Goal: Task Accomplishment & Management: Use online tool/utility

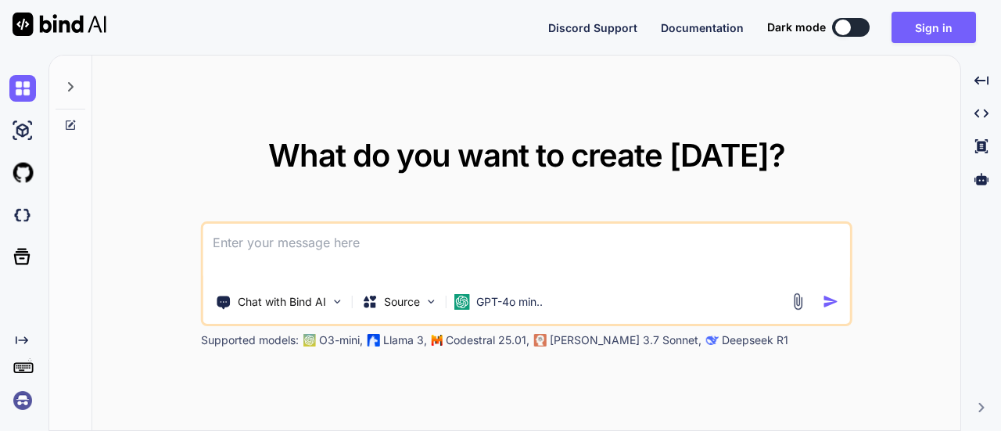
click at [857, 31] on button at bounding box center [851, 27] width 38 height 19
type textarea "x"
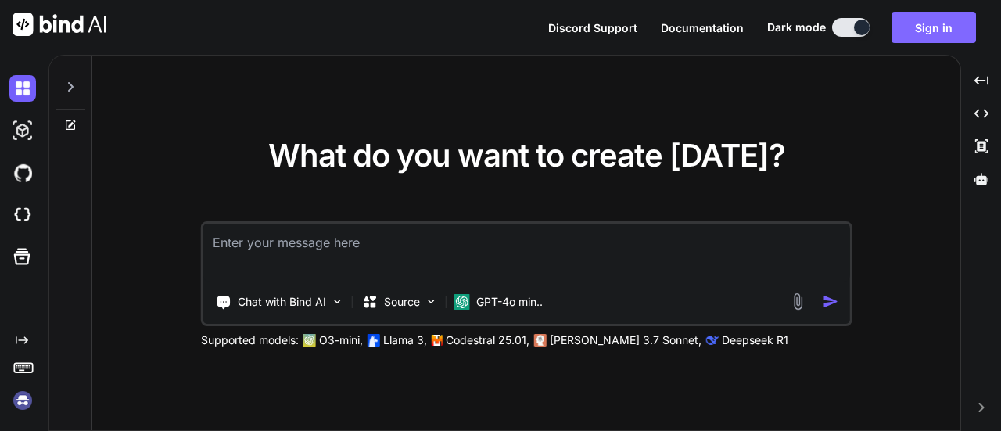
click at [940, 26] on button "Sign in" at bounding box center [933, 27] width 84 height 31
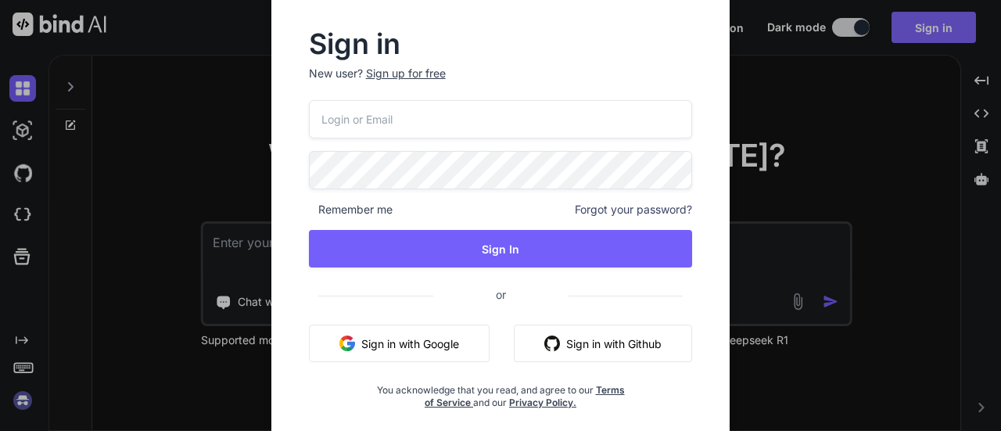
type input "[EMAIL_ADDRESS][DOMAIN_NAME]"
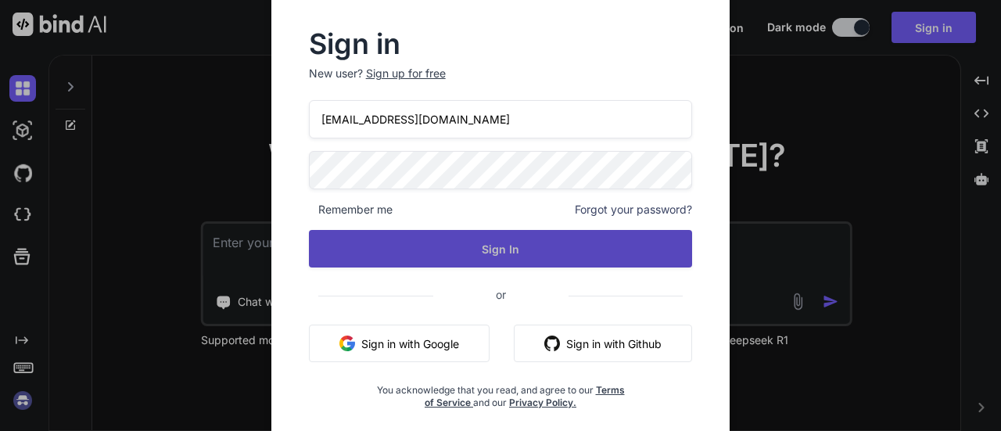
click at [492, 246] on button "Sign In" at bounding box center [501, 249] width 384 height 38
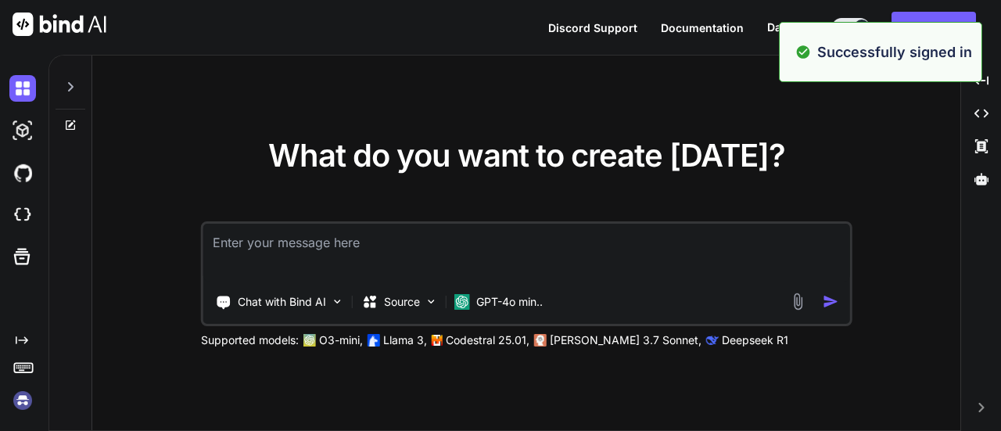
type textarea "x"
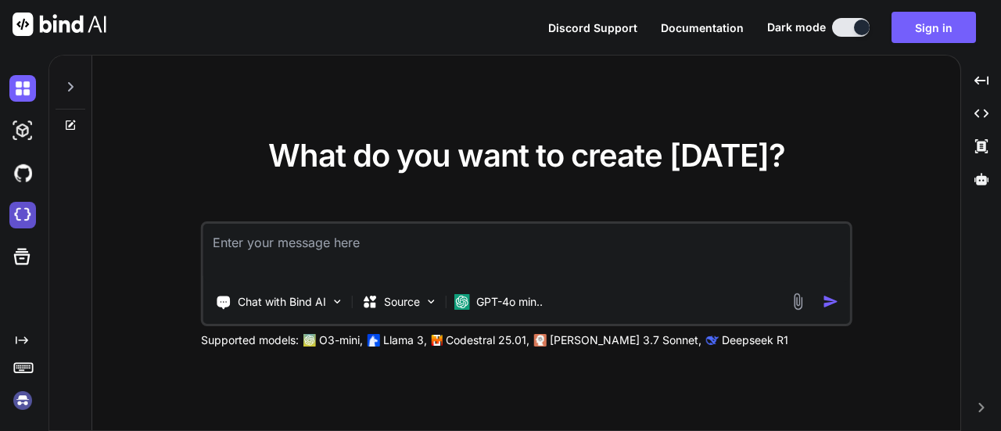
click at [22, 220] on img at bounding box center [22, 215] width 27 height 27
click at [16, 85] on img at bounding box center [22, 88] width 27 height 27
click at [70, 84] on icon at bounding box center [70, 87] width 13 height 13
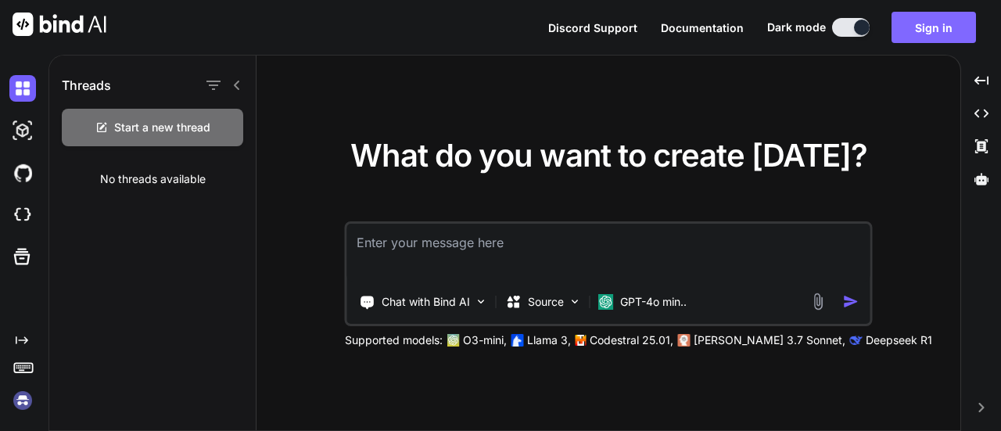
click at [959, 24] on button "Sign in" at bounding box center [933, 27] width 84 height 31
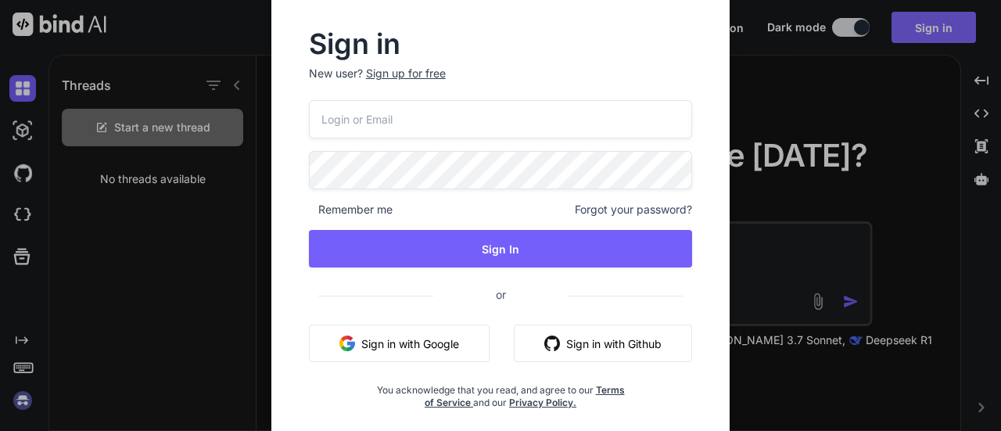
type input "[EMAIL_ADDRESS][DOMAIN_NAME]"
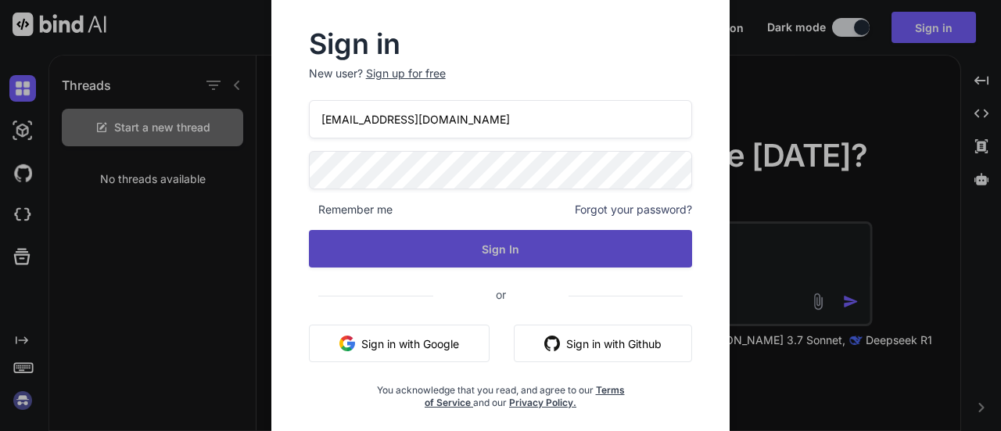
click at [543, 249] on button "Sign In" at bounding box center [501, 249] width 384 height 38
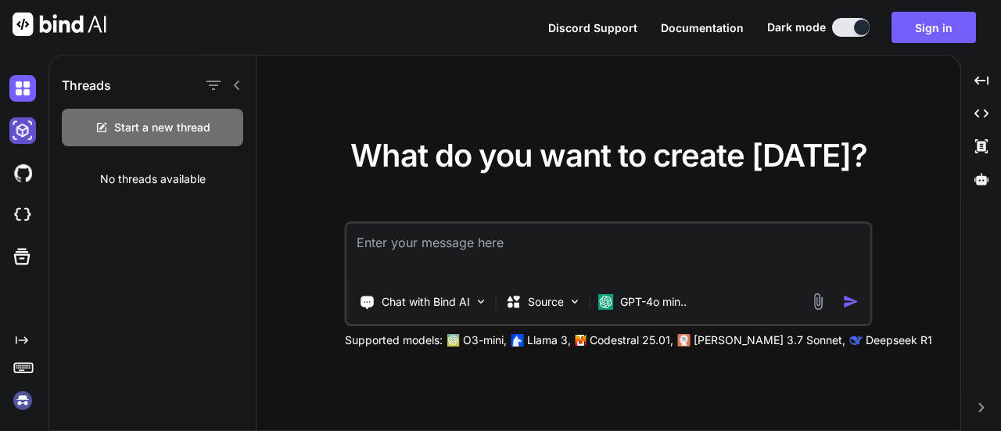
click at [20, 126] on img at bounding box center [22, 130] width 27 height 27
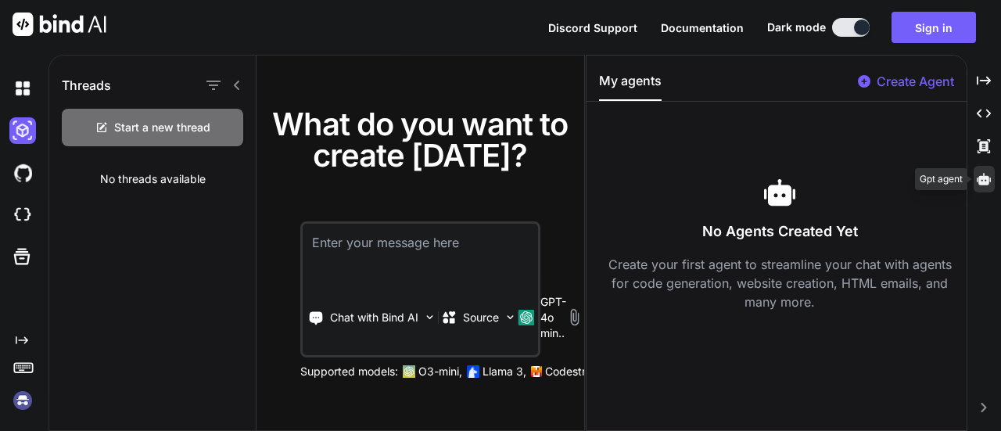
click at [981, 179] on icon at bounding box center [984, 179] width 14 height 12
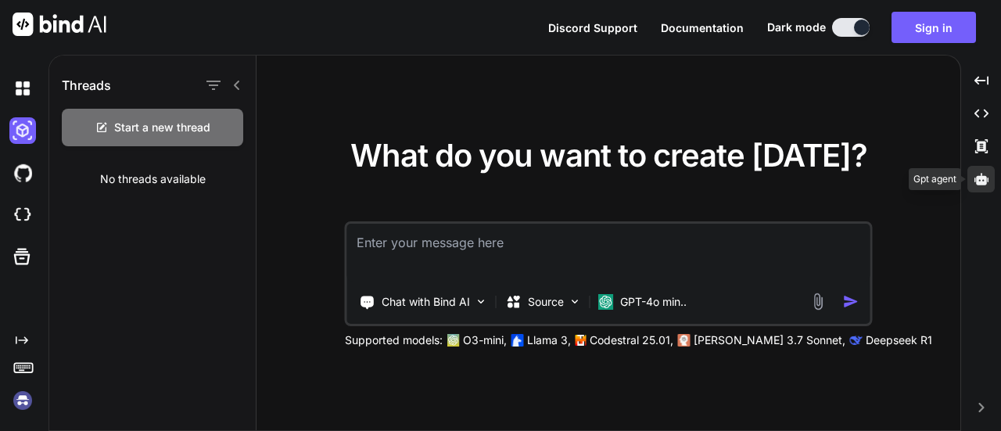
click at [981, 176] on icon at bounding box center [981, 179] width 14 height 12
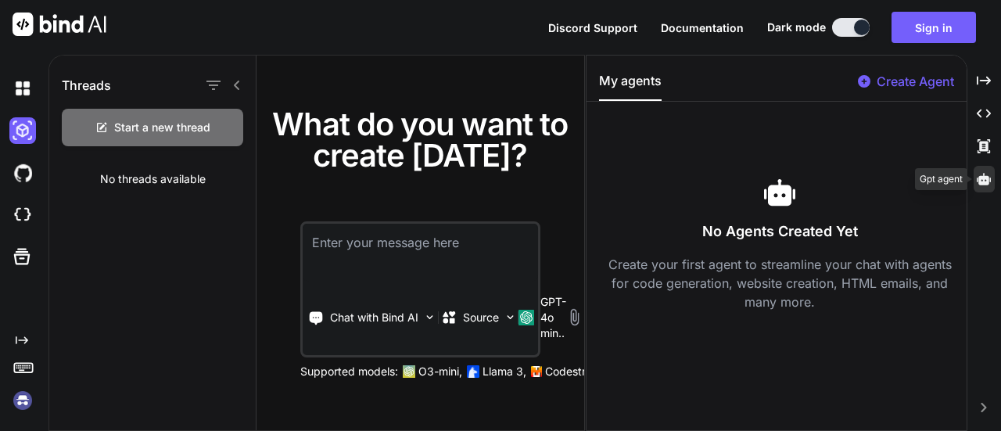
click at [985, 177] on icon at bounding box center [984, 179] width 14 height 12
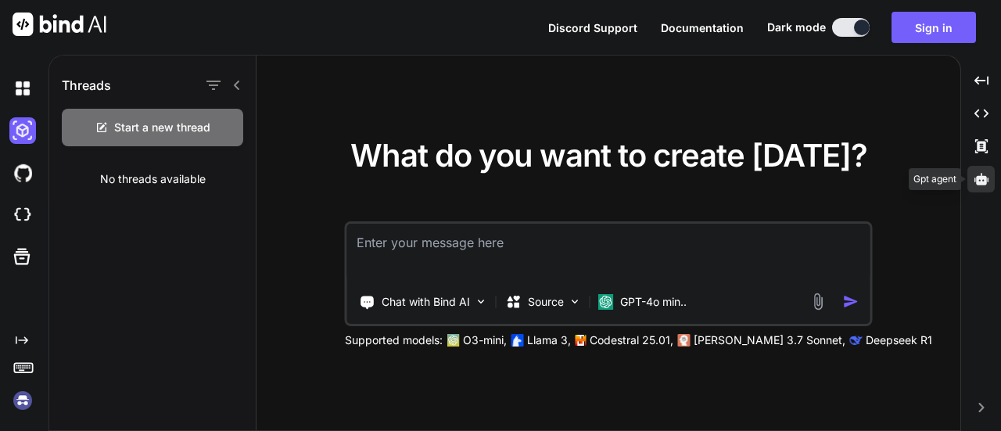
click at [985, 177] on icon at bounding box center [981, 179] width 14 height 12
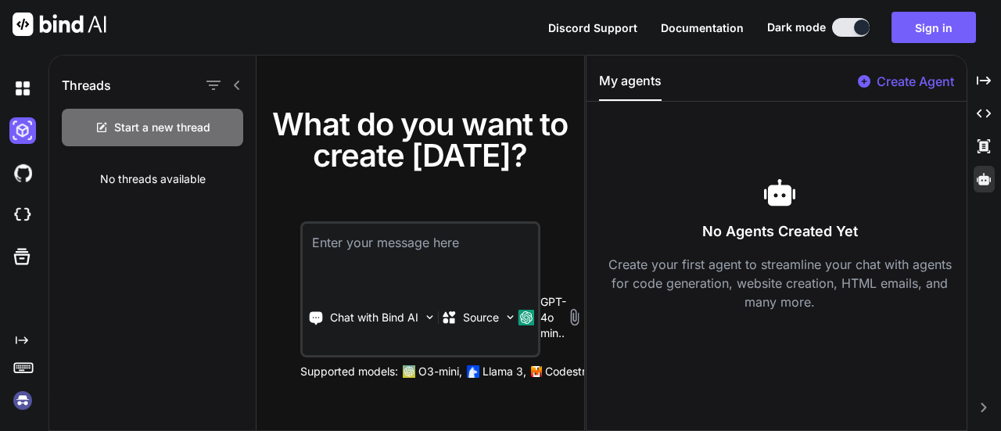
click at [618, 79] on button "My agents" at bounding box center [630, 86] width 63 height 30
click at [23, 400] on img at bounding box center [22, 400] width 27 height 27
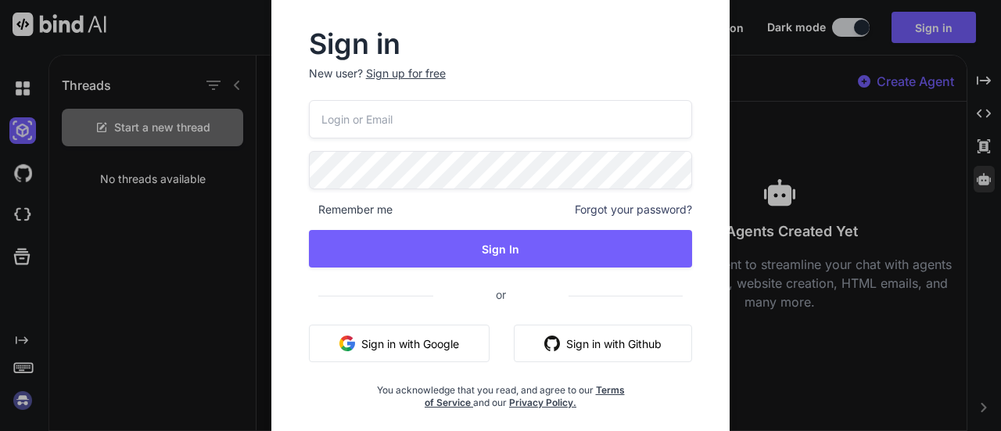
type input "[EMAIL_ADDRESS][DOMAIN_NAME]"
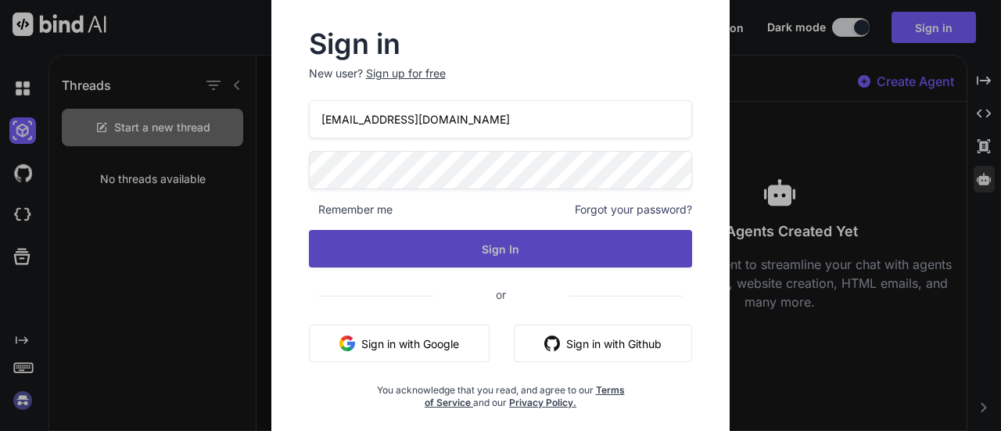
click at [513, 242] on button "Sign In" at bounding box center [501, 249] width 384 height 38
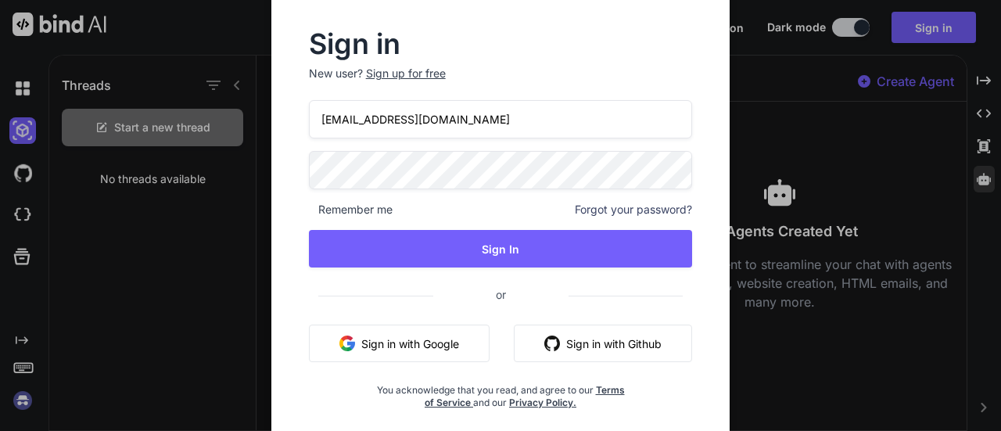
click at [173, 184] on div "Sign in New user? Sign up for free [EMAIL_ADDRESS][DOMAIN_NAME] Remember me For…" at bounding box center [500, 215] width 1001 height 431
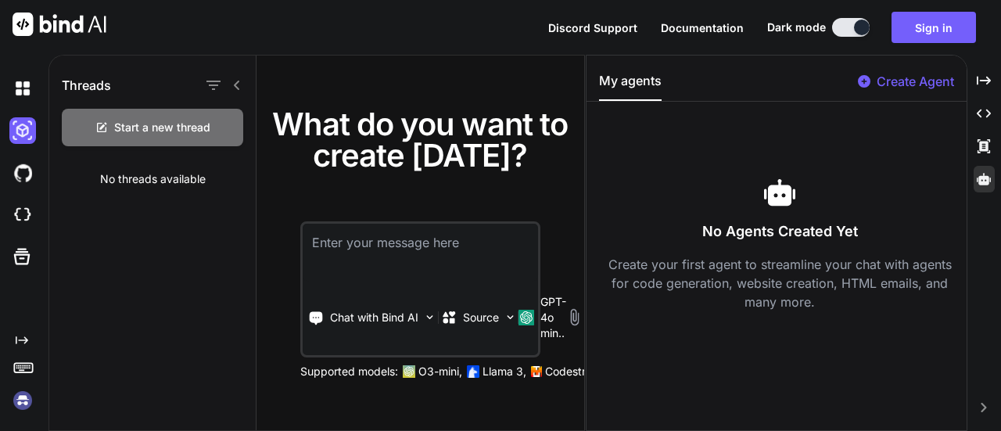
click at [16, 398] on img at bounding box center [22, 400] width 27 height 27
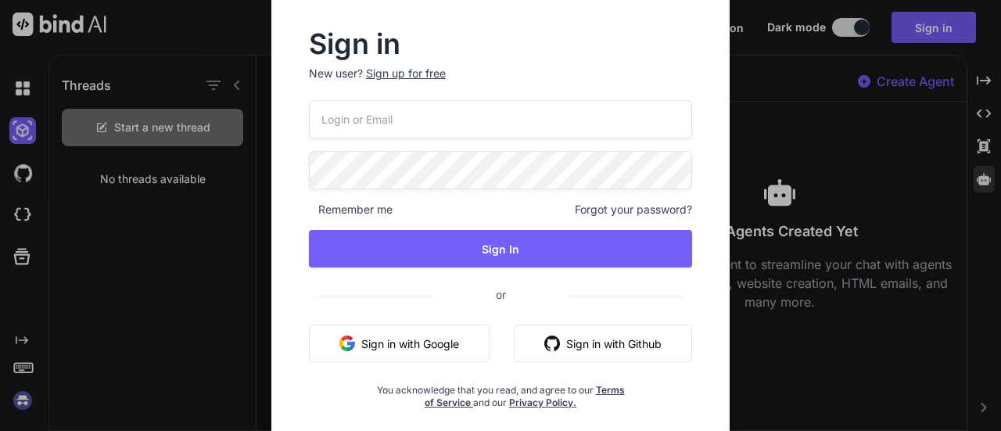
type input "[EMAIL_ADDRESS][DOMAIN_NAME]"
click at [167, 188] on div "Sign in New user? Sign up for free [EMAIL_ADDRESS][DOMAIN_NAME] Remember me For…" at bounding box center [500, 215] width 1001 height 431
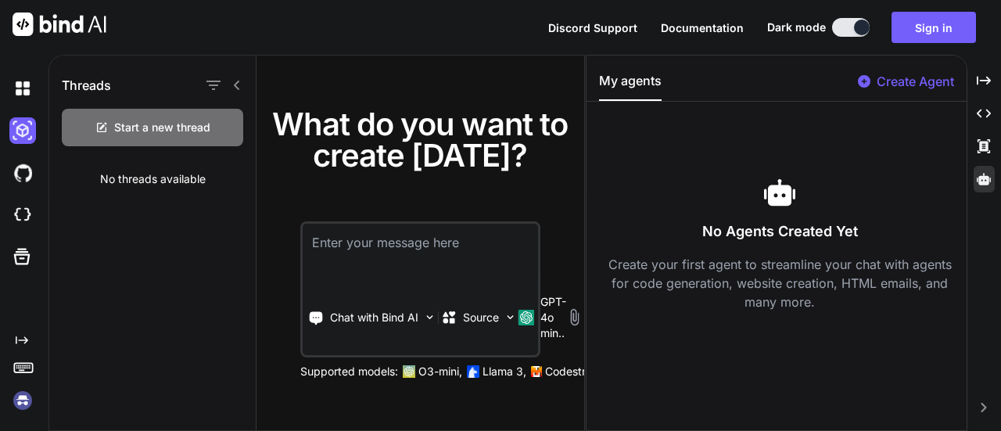
click at [22, 396] on img at bounding box center [22, 400] width 27 height 27
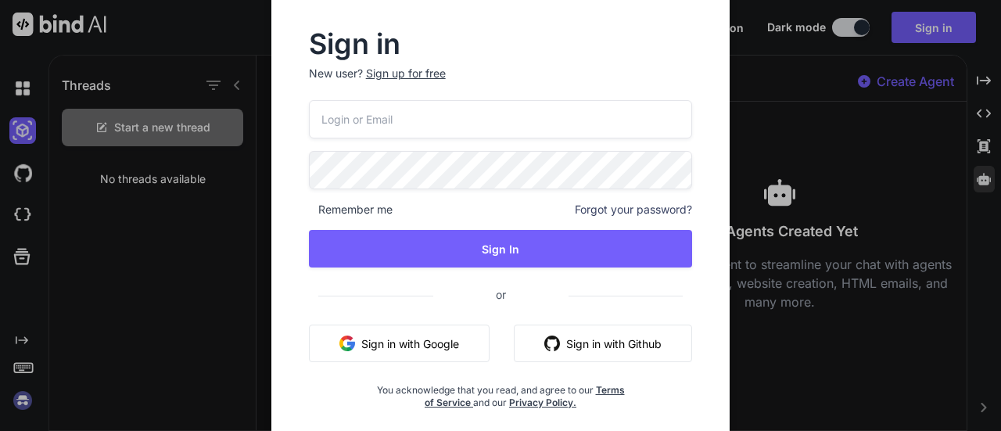
type input "[EMAIL_ADDRESS][DOMAIN_NAME]"
click at [267, 210] on div "Sign in New user? Sign up for free [EMAIL_ADDRESS][DOMAIN_NAME] Remember me For…" at bounding box center [500, 215] width 500 height 462
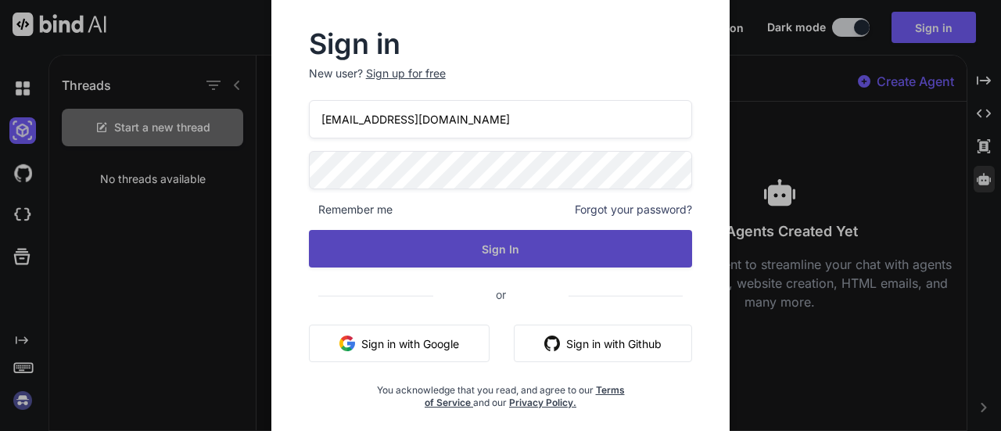
click at [354, 251] on button "Sign In" at bounding box center [501, 249] width 384 height 38
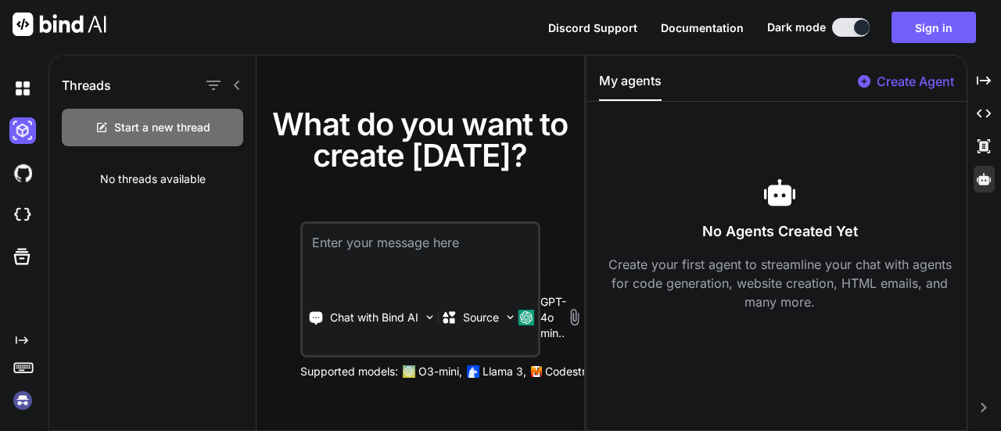
click at [22, 338] on icon "Created with Pixso." at bounding box center [22, 340] width 13 height 13
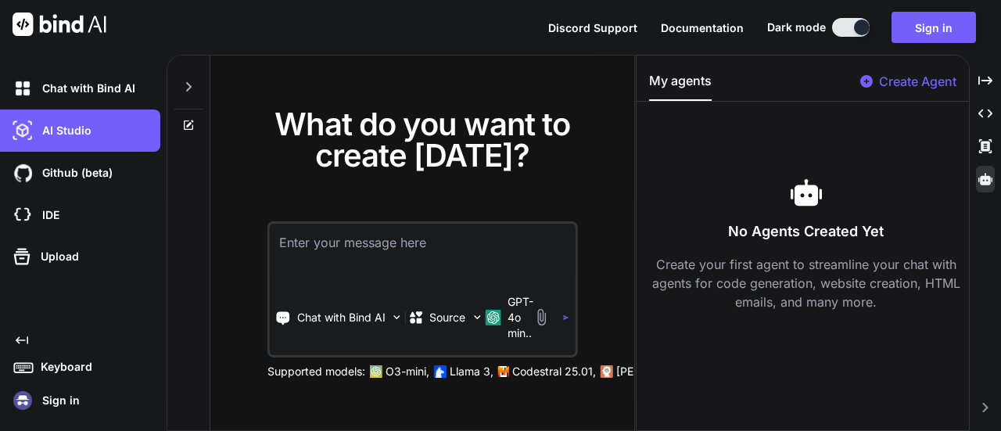
click at [28, 402] on img at bounding box center [22, 400] width 27 height 27
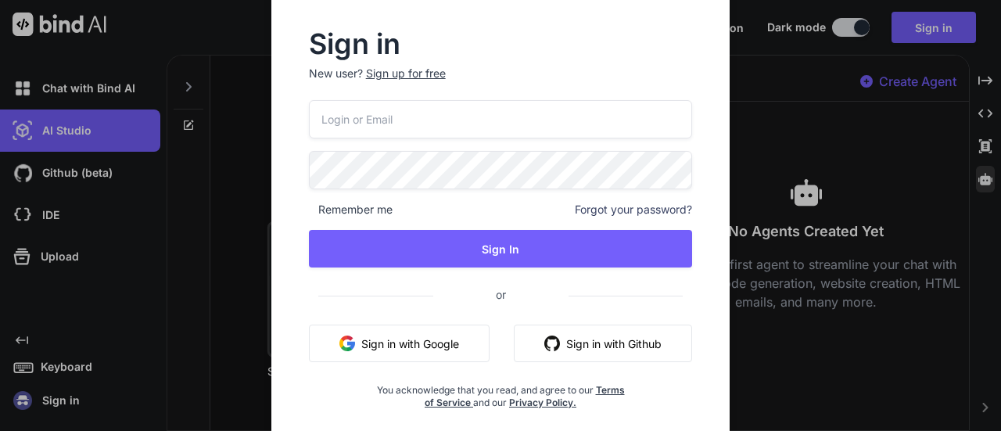
type input "[EMAIL_ADDRESS][DOMAIN_NAME]"
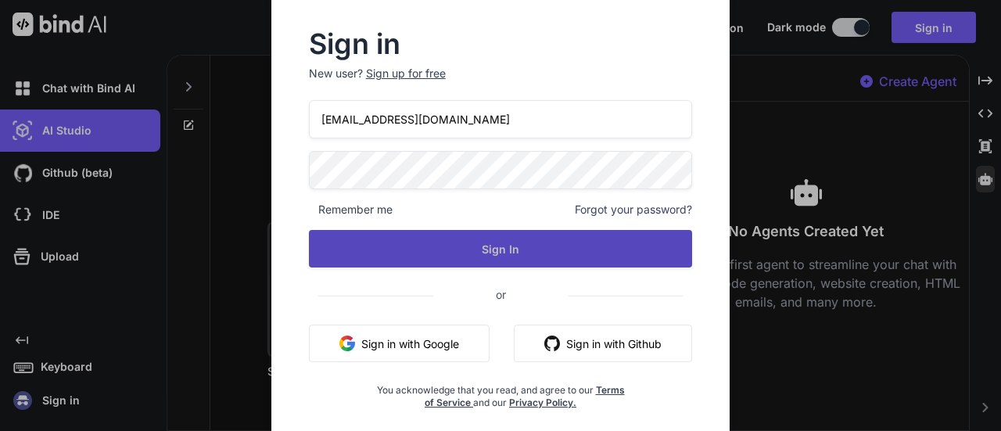
click at [394, 248] on button "Sign In" at bounding box center [501, 249] width 384 height 38
click at [525, 266] on button "Sign In" at bounding box center [501, 249] width 384 height 38
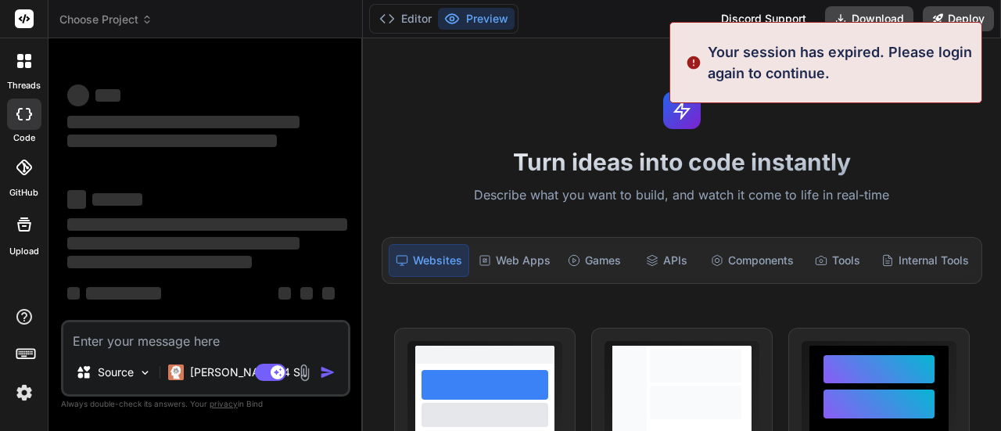
type textarea "x"
